Goal: Information Seeking & Learning: Learn about a topic

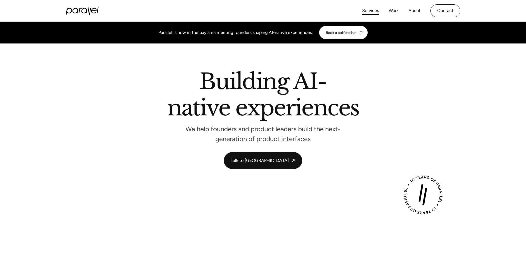
click at [364, 12] on link "Services" at bounding box center [370, 11] width 17 height 8
click at [393, 9] on link "Work" at bounding box center [393, 11] width 10 height 8
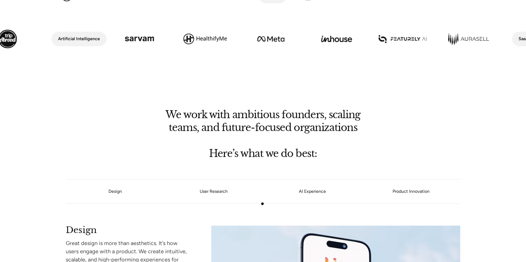
scroll to position [329, 0]
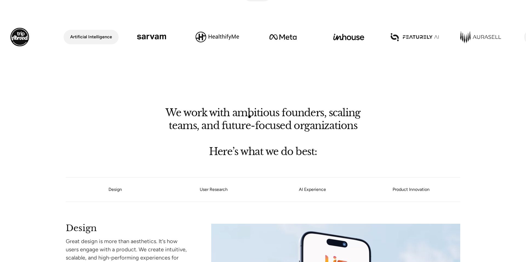
click at [249, 116] on h2 "We work with ambitious founders, scaling teams, and future-focused organizations" at bounding box center [262, 118] width 213 height 21
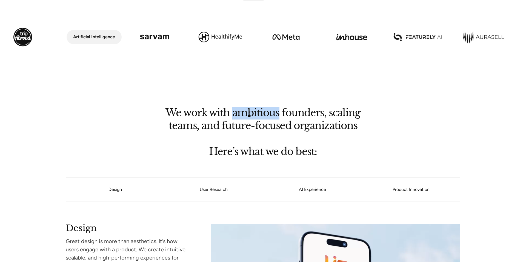
click at [249, 116] on h2 "We work with ambitious founders, scaling teams, and future-focused organizations" at bounding box center [262, 118] width 213 height 21
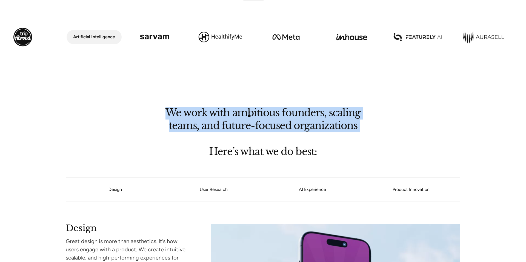
click at [249, 116] on h2 "We work with ambitious founders, scaling teams, and future-focused organizations" at bounding box center [262, 118] width 213 height 21
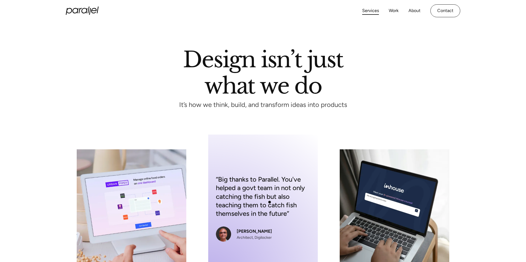
scroll to position [2, 0]
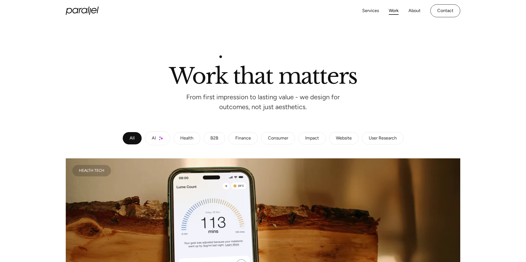
scroll to position [73, 0]
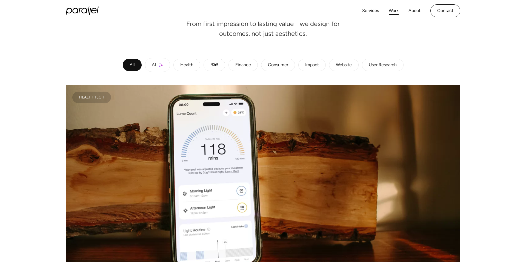
click at [215, 69] on link "B2B" at bounding box center [214, 65] width 22 height 13
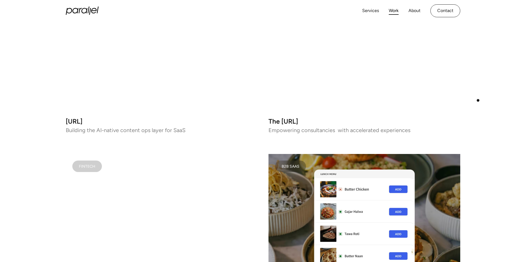
scroll to position [0, 0]
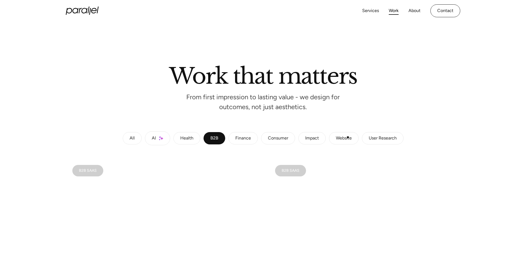
click at [348, 138] on div "Website" at bounding box center [344, 138] width 16 height 3
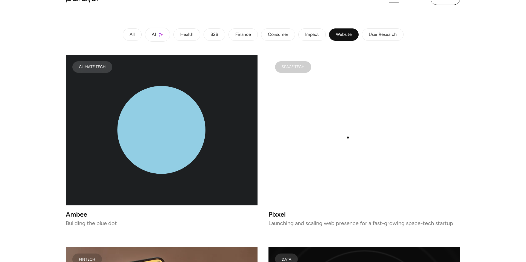
scroll to position [117, 0]
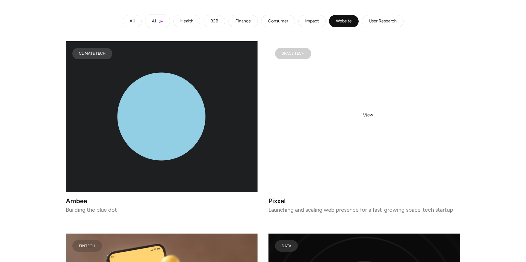
click at [368, 115] on video at bounding box center [364, 116] width 192 height 151
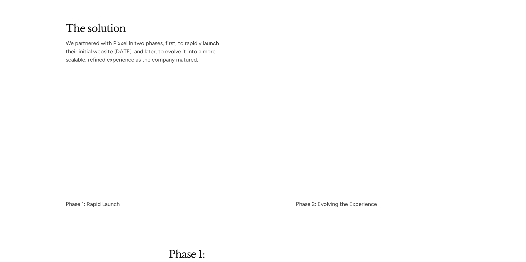
scroll to position [1020, 0]
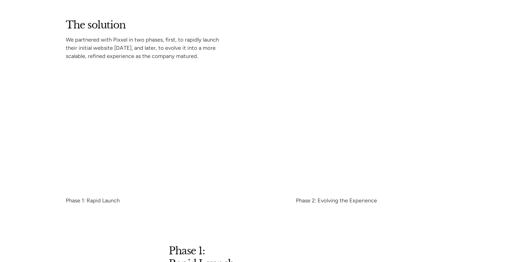
click at [137, 38] on p "We partnered with Pixxel in two phases, first, to rapidly launch their initial …" at bounding box center [147, 48] width 162 height 20
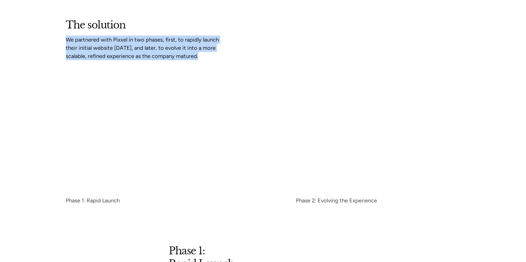
click at [137, 38] on p "We partnered with Pixxel in two phases, first, to rapidly launch their initial …" at bounding box center [147, 48] width 162 height 20
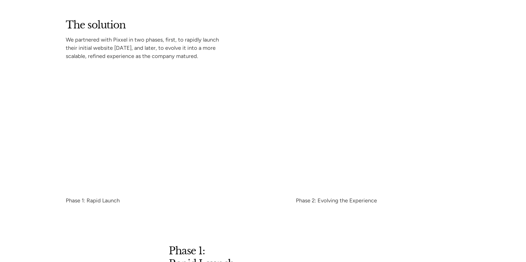
click at [403, 221] on div at bounding box center [263, 225] width 526 height 44
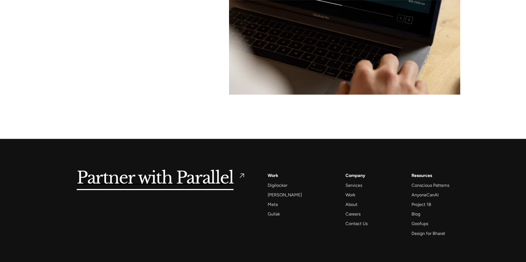
scroll to position [2960, 0]
